Goal: Task Accomplishment & Management: Manage account settings

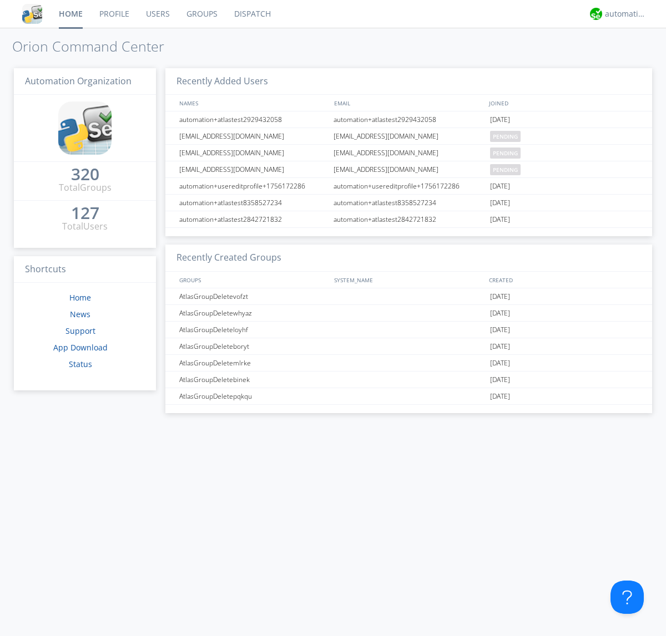
click at [157, 14] on link "Users" at bounding box center [158, 14] width 41 height 28
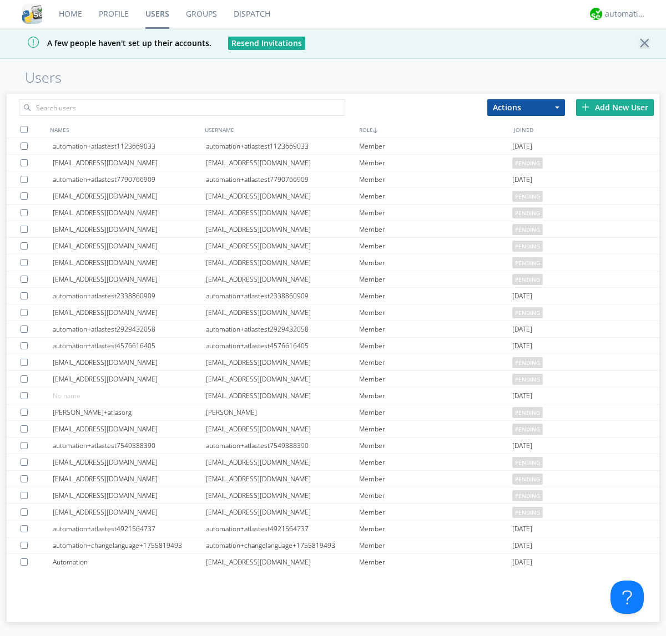
click at [615, 107] on div "Add New User" at bounding box center [615, 107] width 78 height 17
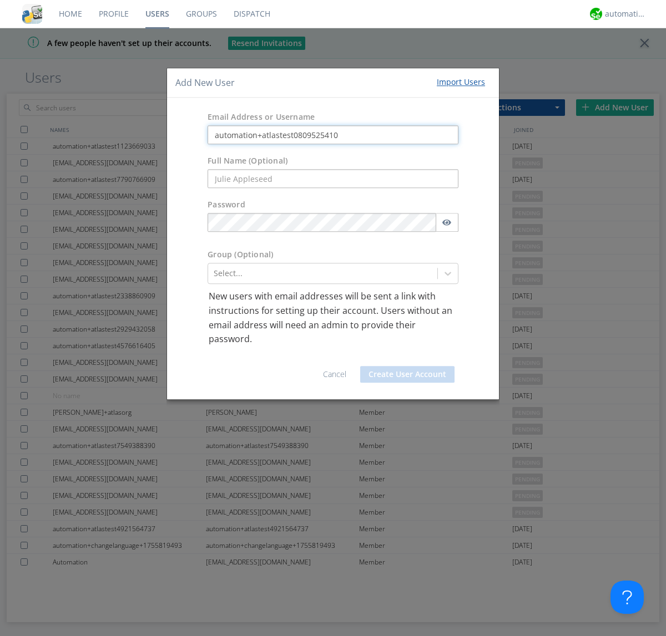
type input "automation+atlastest0809525410"
click at [322, 274] on div at bounding box center [323, 273] width 218 height 13
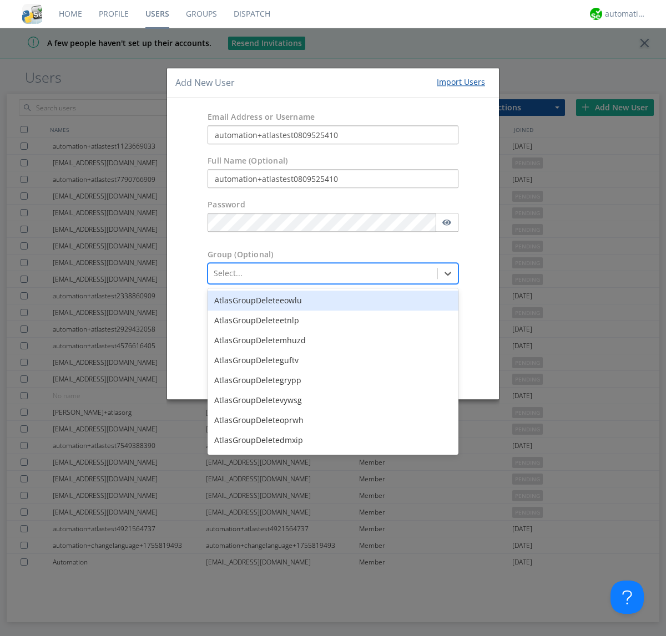
click at [407, 374] on button "Create User Account" at bounding box center [407, 374] width 94 height 17
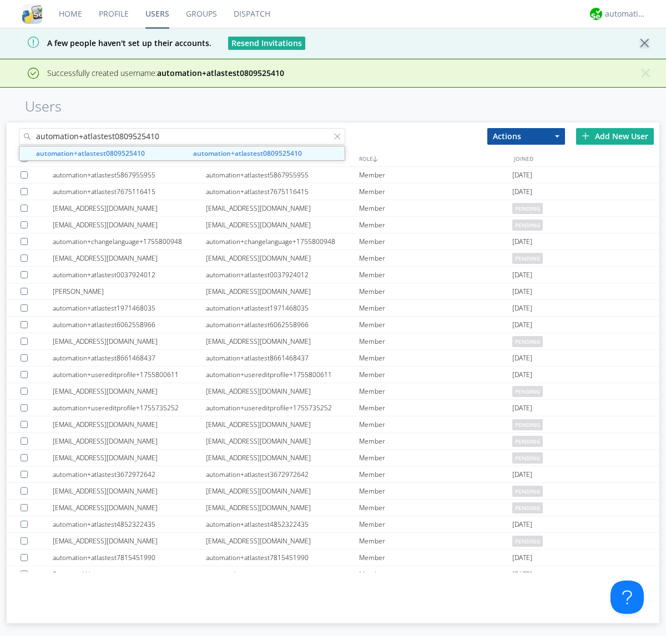
type input "automation+atlastest0809525410"
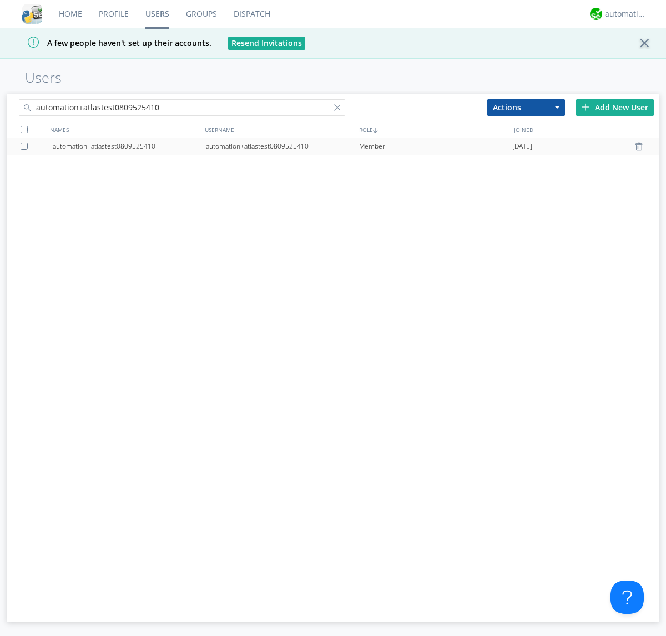
click at [282, 146] on div "automation+atlastest0809525410" at bounding box center [282, 146] width 153 height 17
